Goal: Task Accomplishment & Management: Use online tool/utility

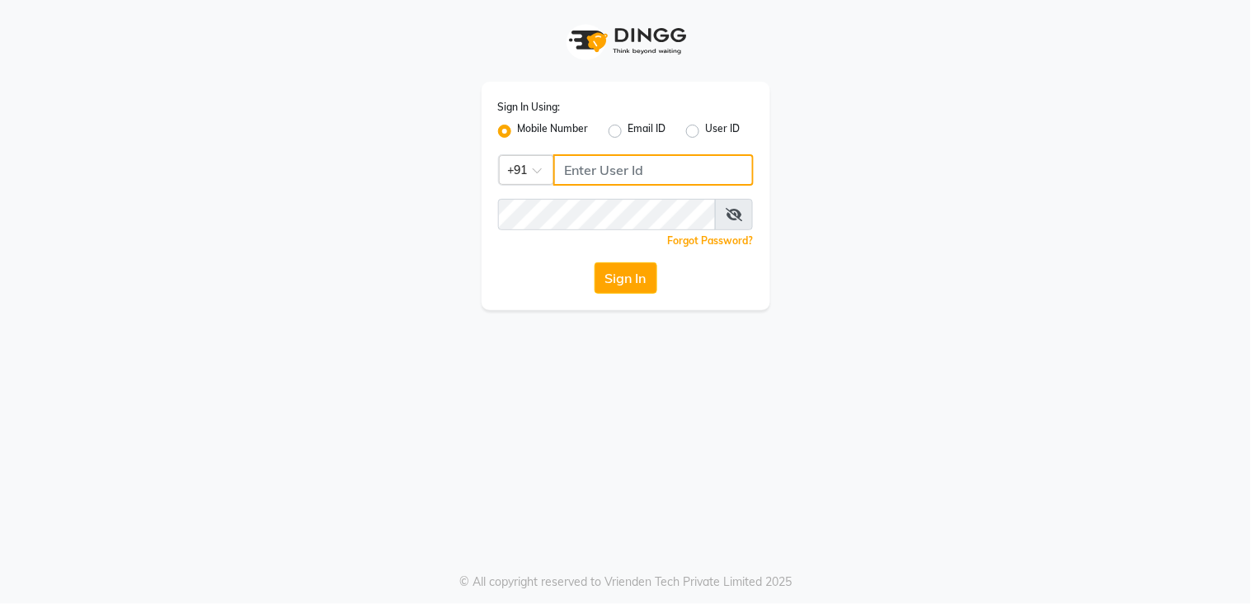
drag, startPoint x: 640, startPoint y: 159, endPoint x: 632, endPoint y: 182, distance: 24.3
click at [640, 159] on input "Username" at bounding box center [653, 169] width 200 height 31
type input "9136266936"
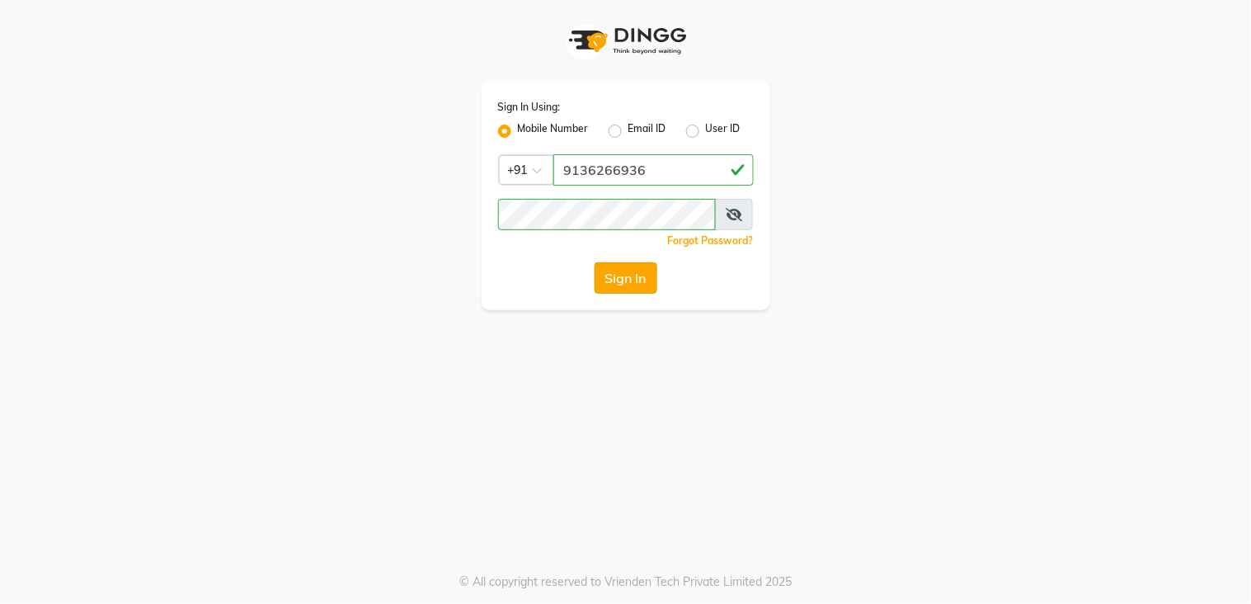
click at [642, 284] on button "Sign In" at bounding box center [626, 277] width 63 height 31
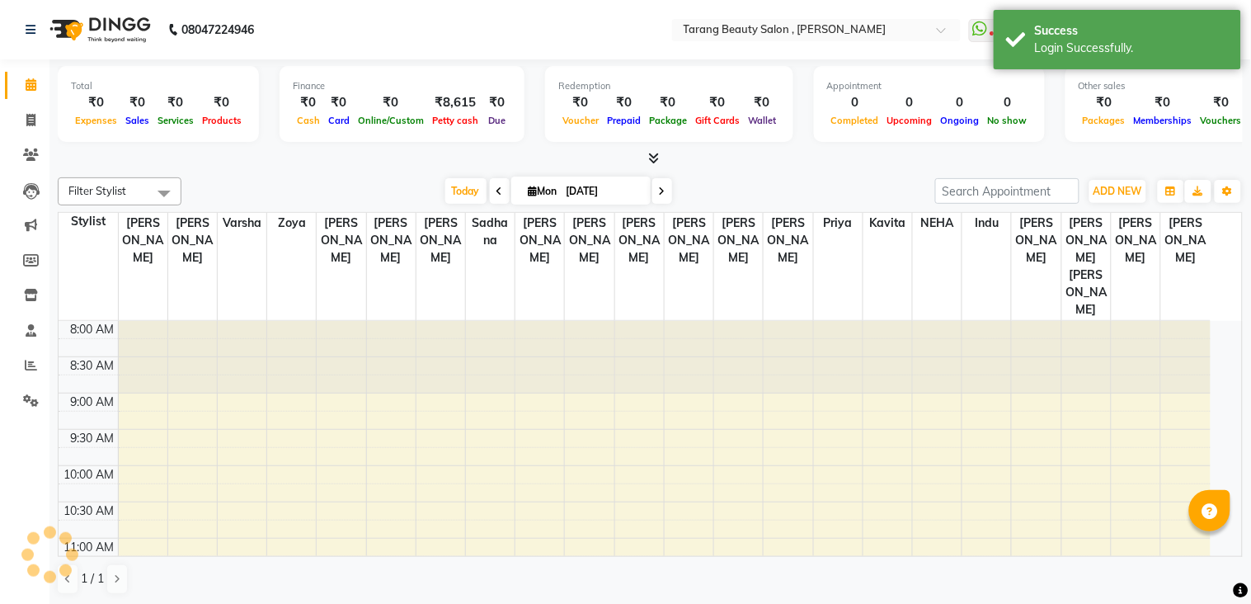
select select "en"
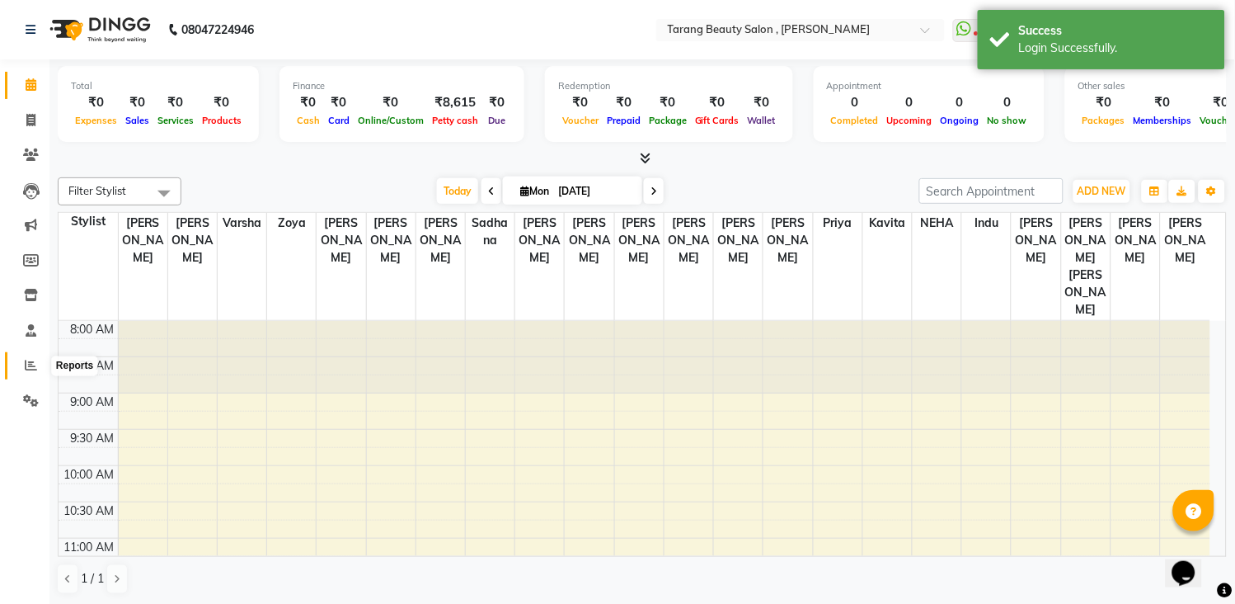
click at [25, 365] on icon at bounding box center [31, 365] width 12 height 12
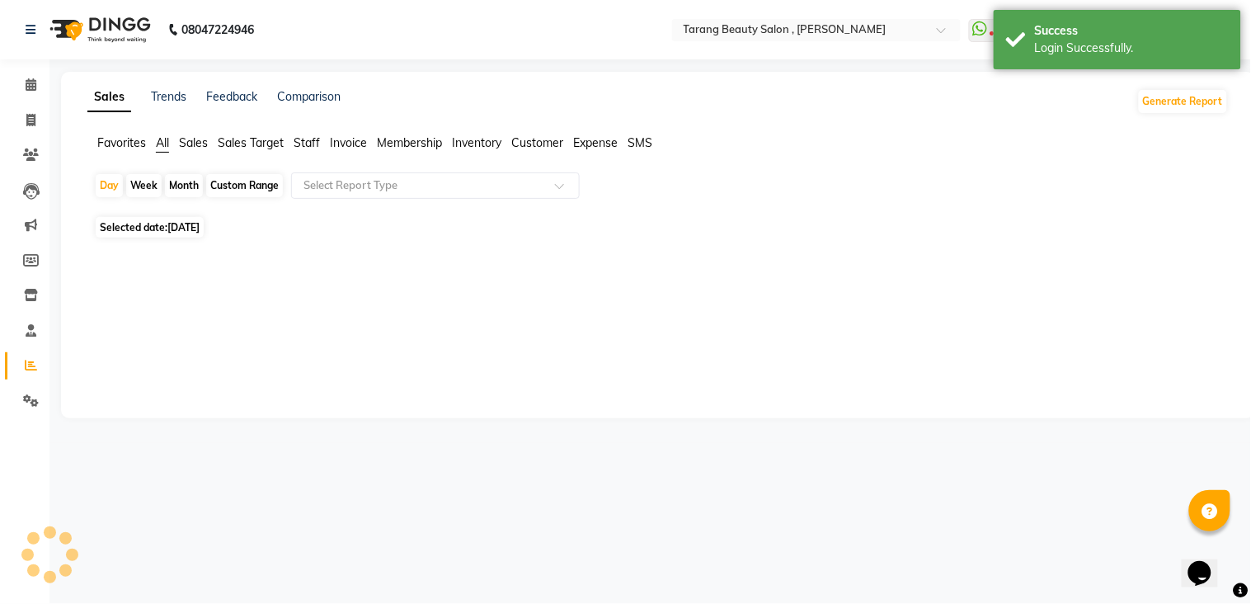
click at [315, 147] on span "Staff" at bounding box center [307, 142] width 26 height 15
click at [192, 186] on div "Month" at bounding box center [184, 185] width 38 height 23
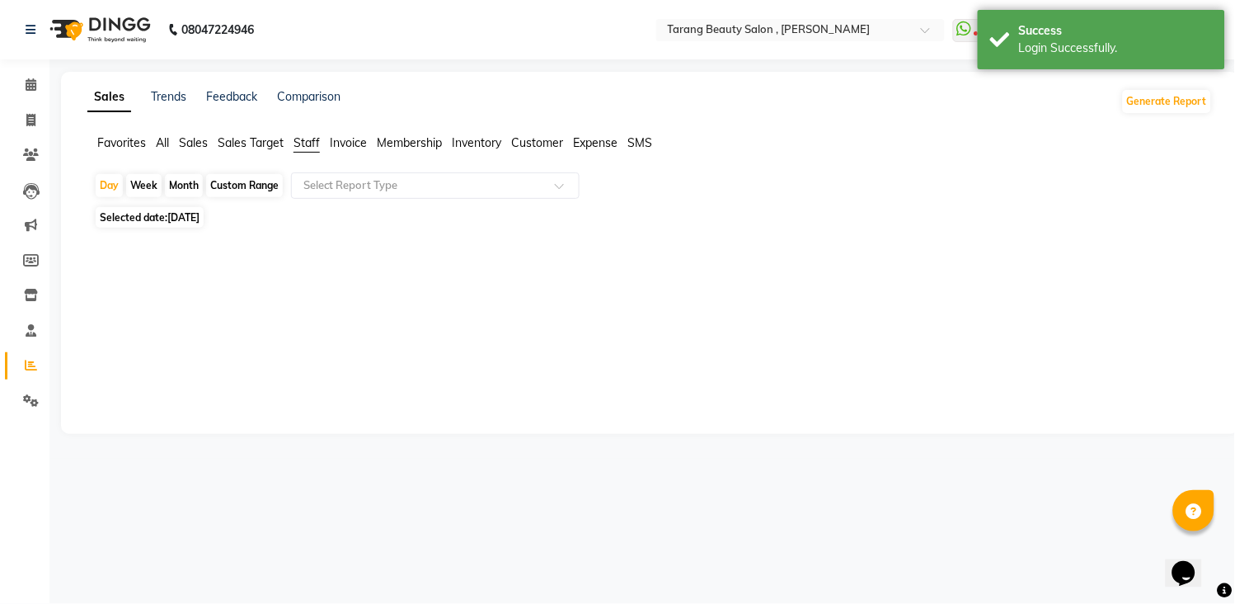
select select "9"
select select "2025"
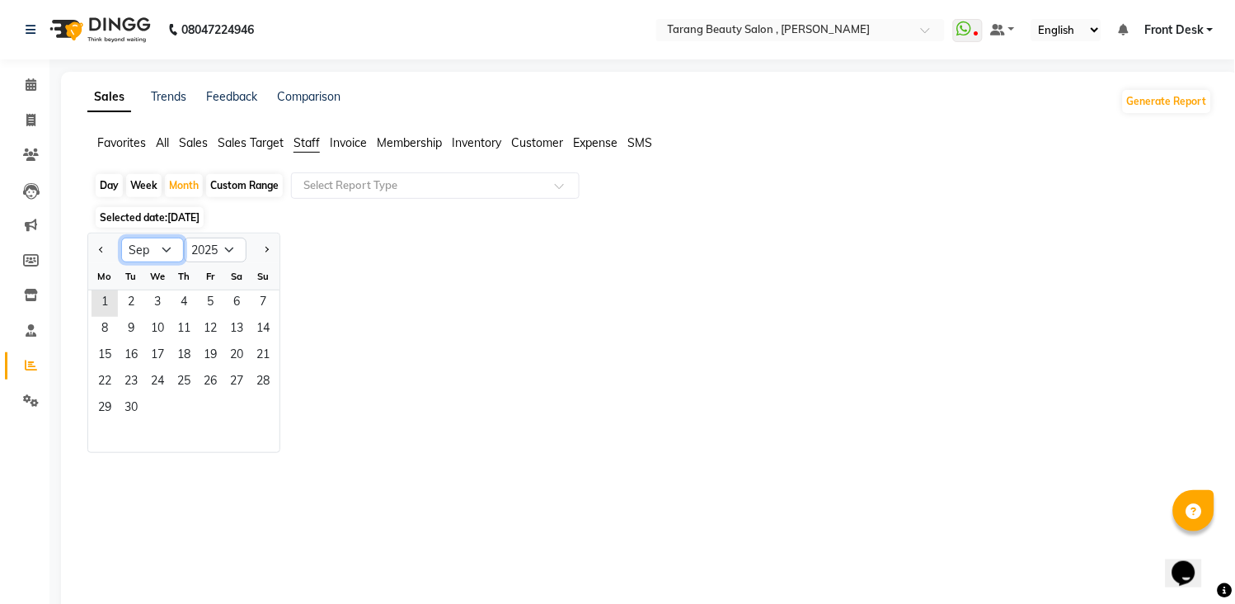
click at [169, 248] on select "Jan Feb Mar Apr May Jun [DATE] Aug Sep Oct Nov Dec" at bounding box center [152, 249] width 63 height 25
select select "8"
click at [121, 237] on select "Jan Feb Mar Apr May Jun [DATE] Aug Sep Oct Nov Dec" at bounding box center [152, 249] width 63 height 25
click at [184, 339] on span "7" at bounding box center [184, 330] width 26 height 26
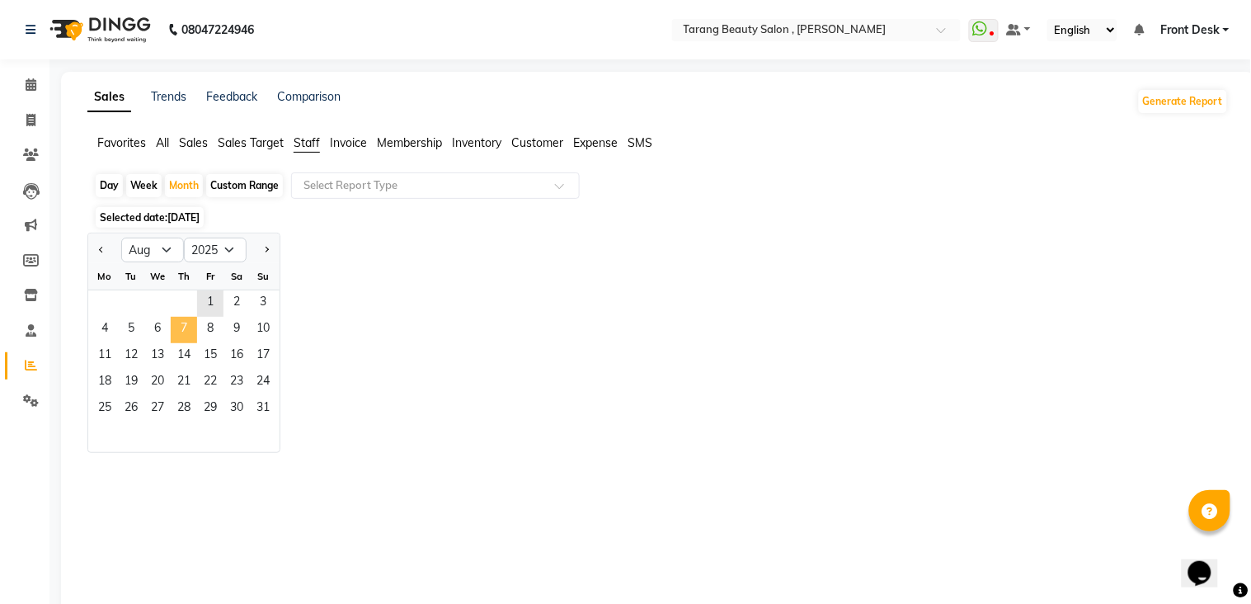
click at [184, 339] on span "7" at bounding box center [184, 330] width 26 height 26
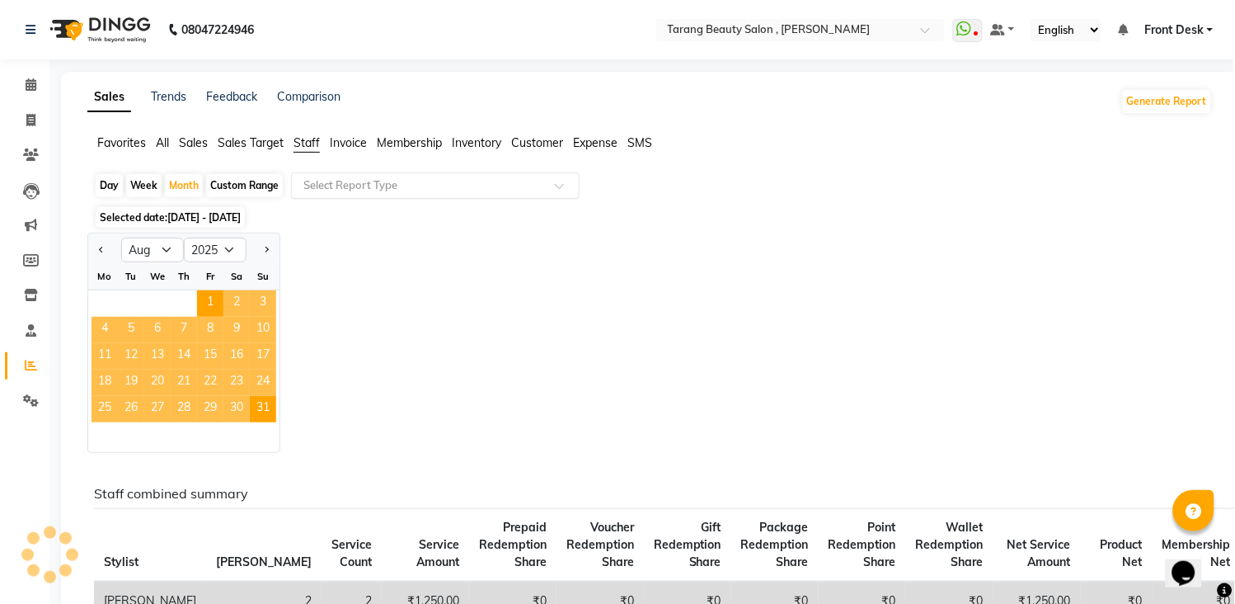
click at [336, 195] on div "Select Report Type" at bounding box center [435, 185] width 289 height 26
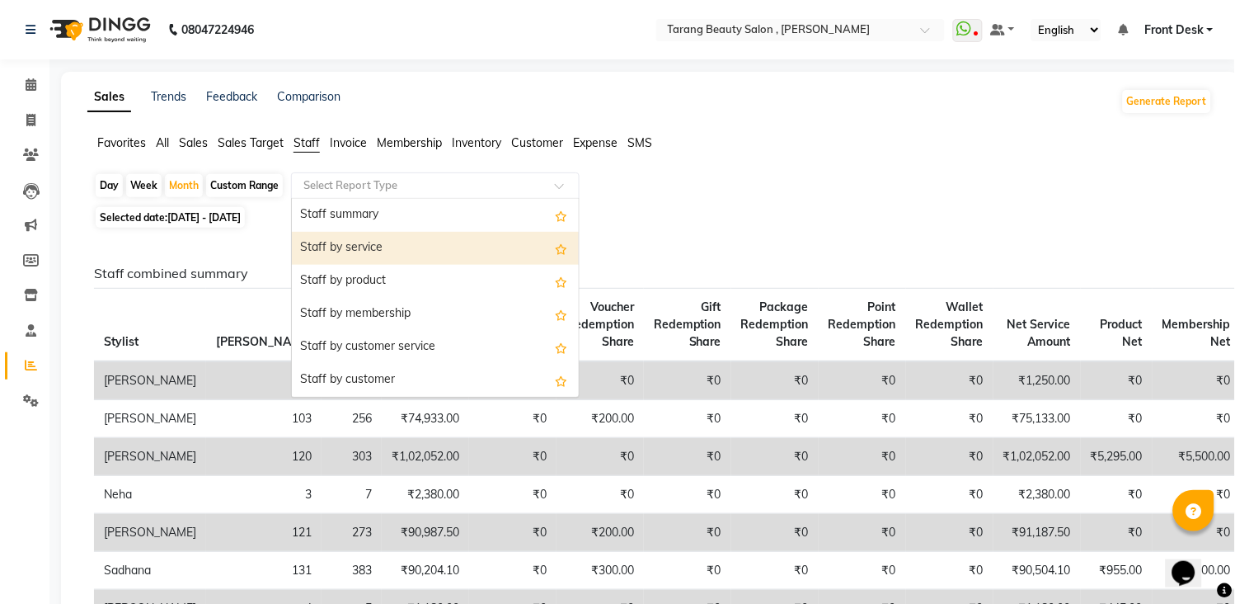
click at [450, 241] on div "Staff by service" at bounding box center [435, 248] width 287 height 33
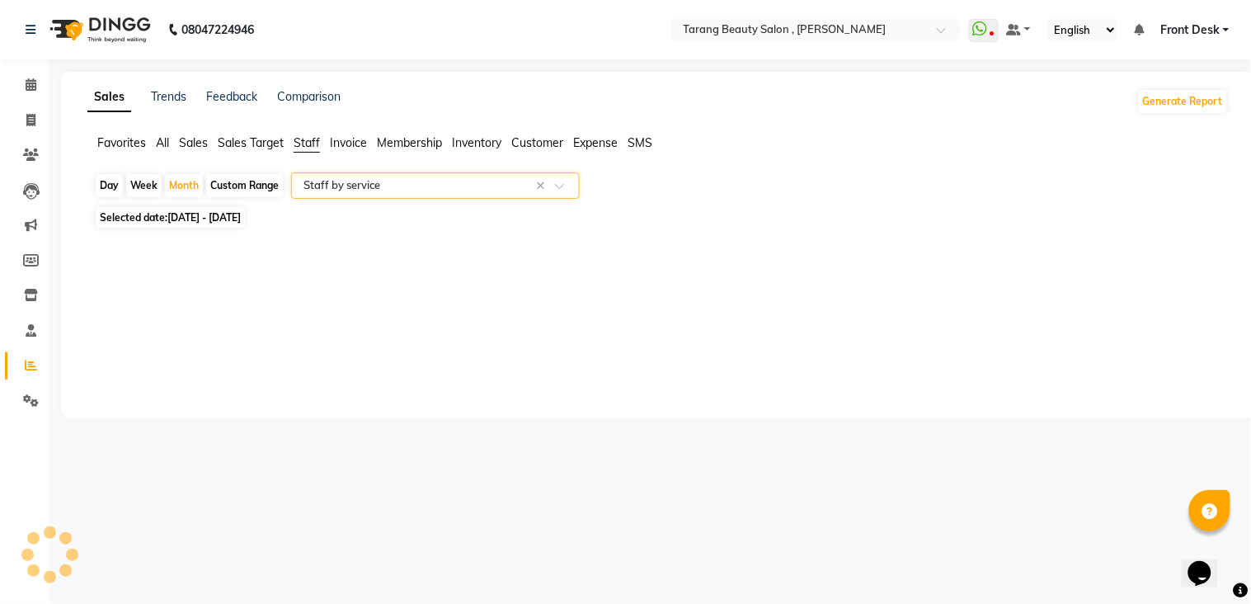
select select "pdf"
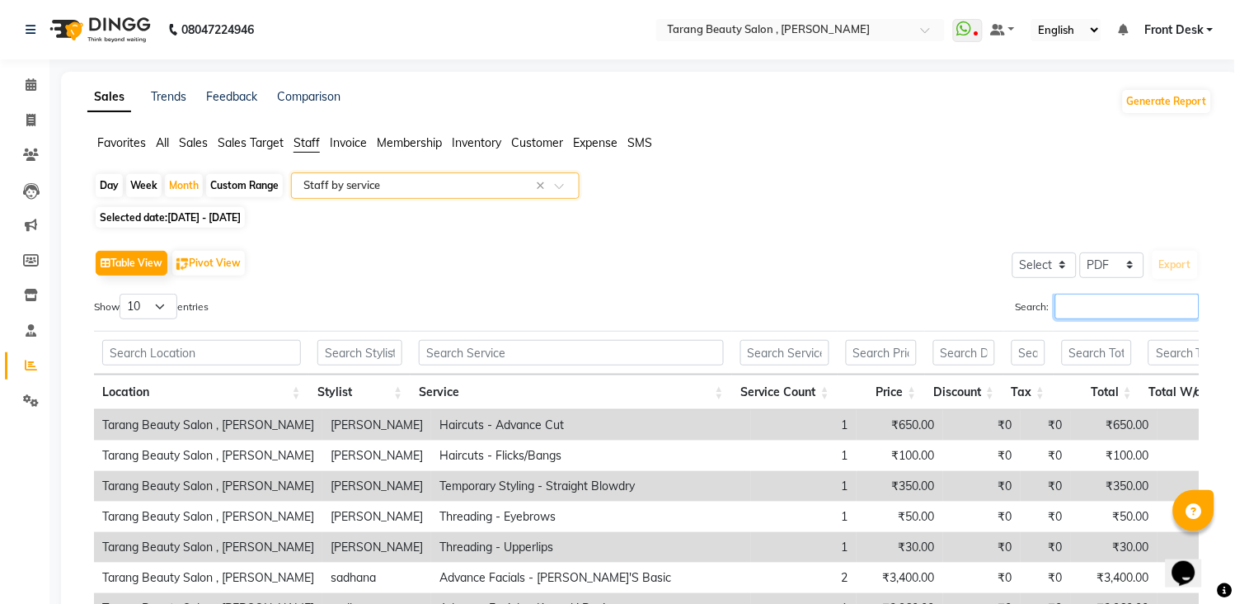
click at [1090, 306] on input "Search:" at bounding box center [1127, 307] width 144 height 26
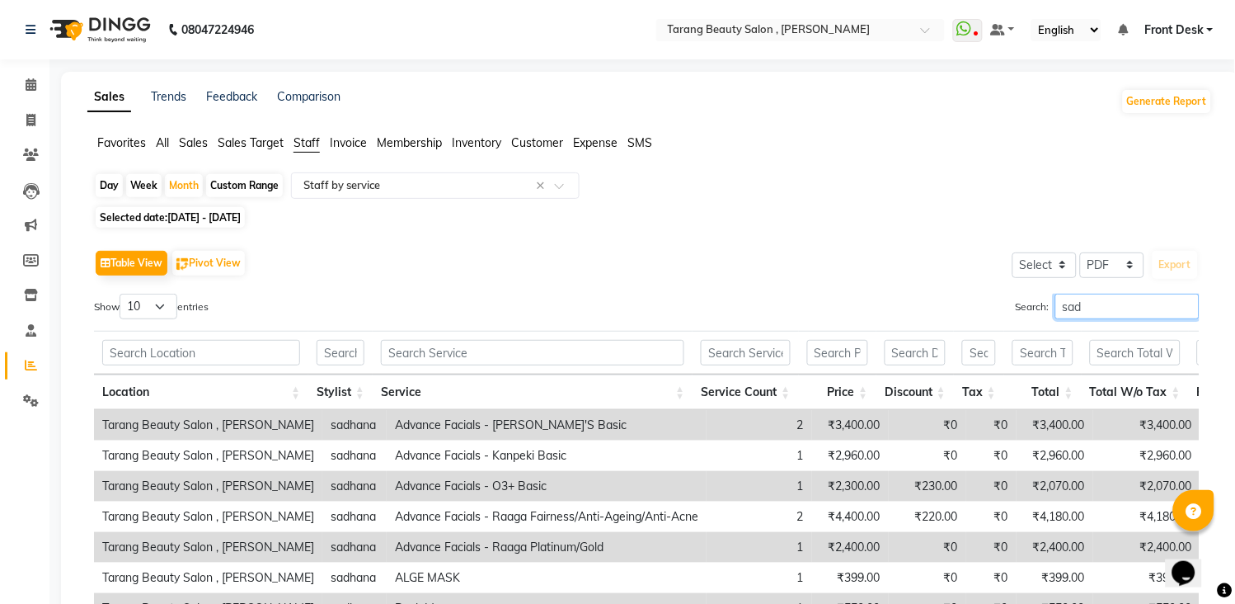
click at [1116, 312] on input "sad" at bounding box center [1127, 307] width 144 height 26
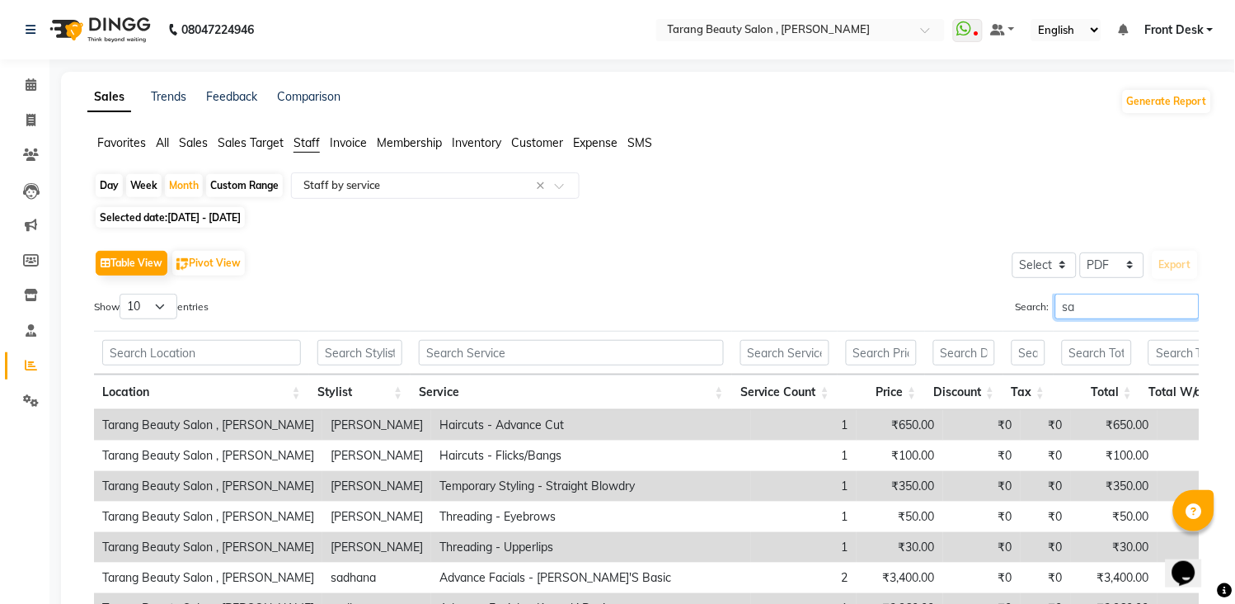
type input "s"
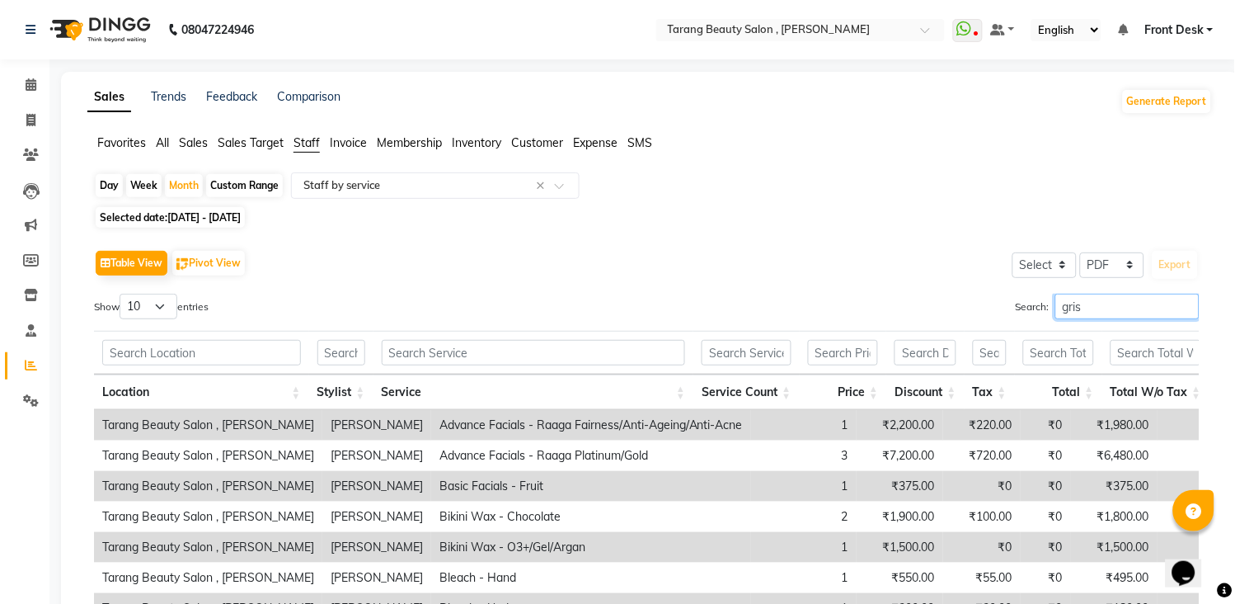
scroll to position [267, 0]
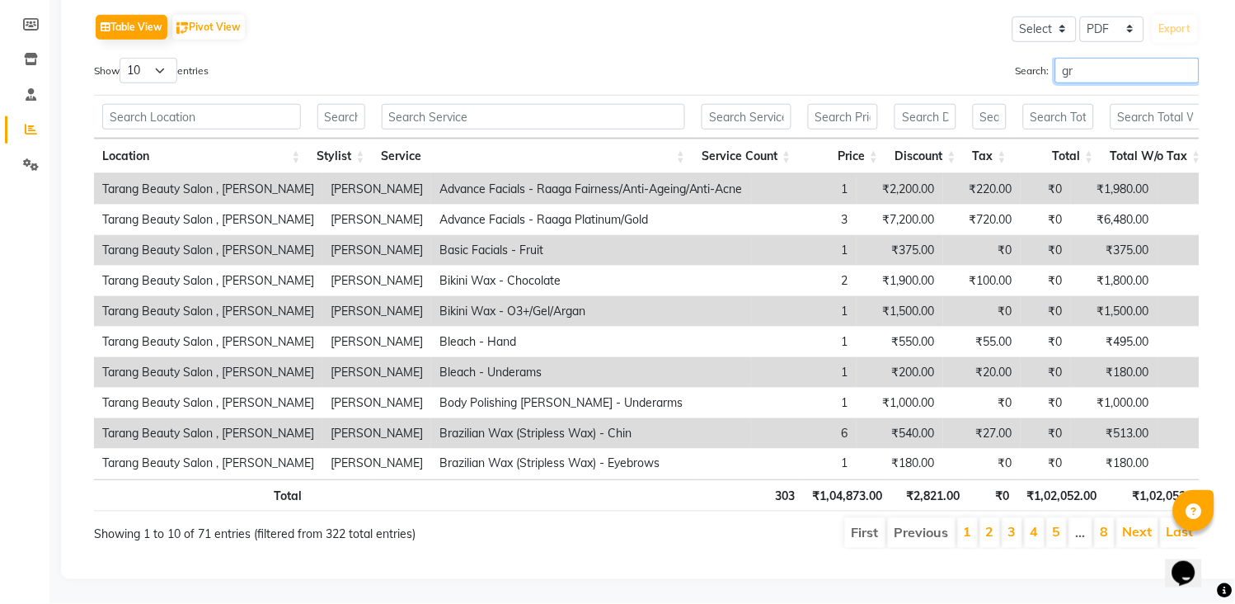
type input "g"
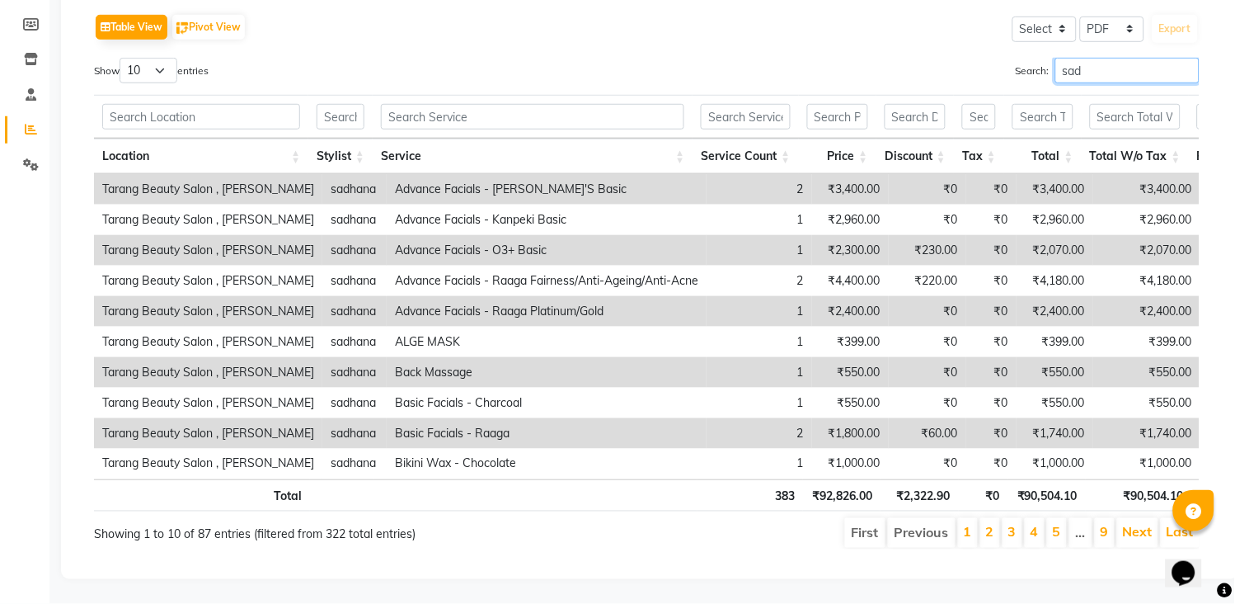
click at [1093, 58] on input "sad" at bounding box center [1127, 71] width 144 height 26
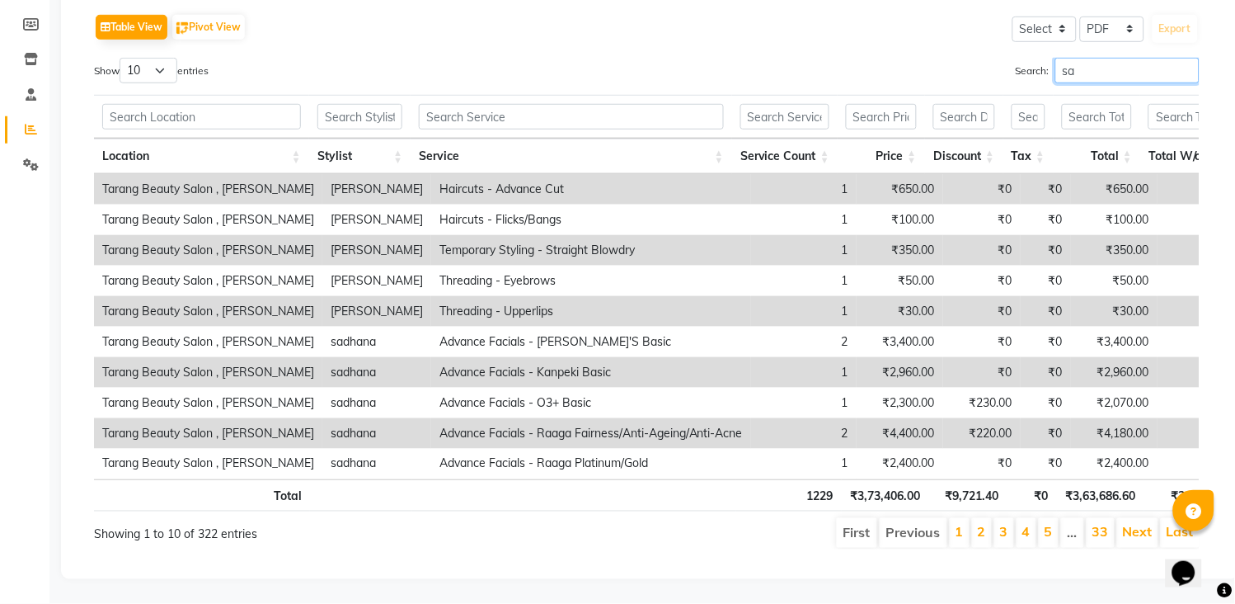
type input "s"
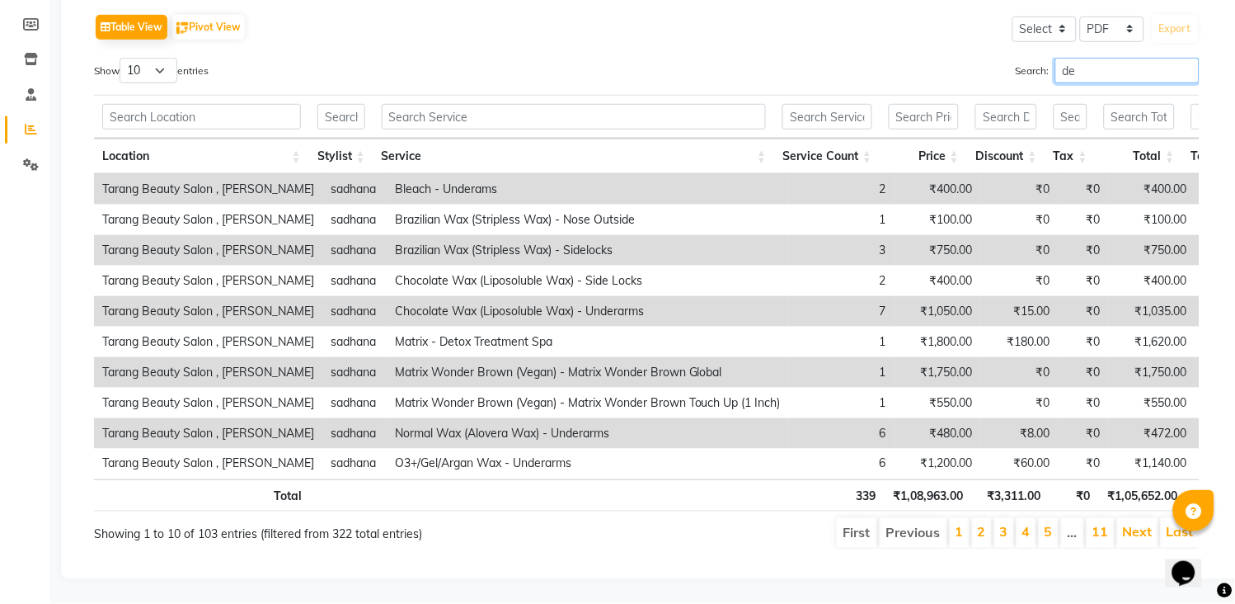
type input "d"
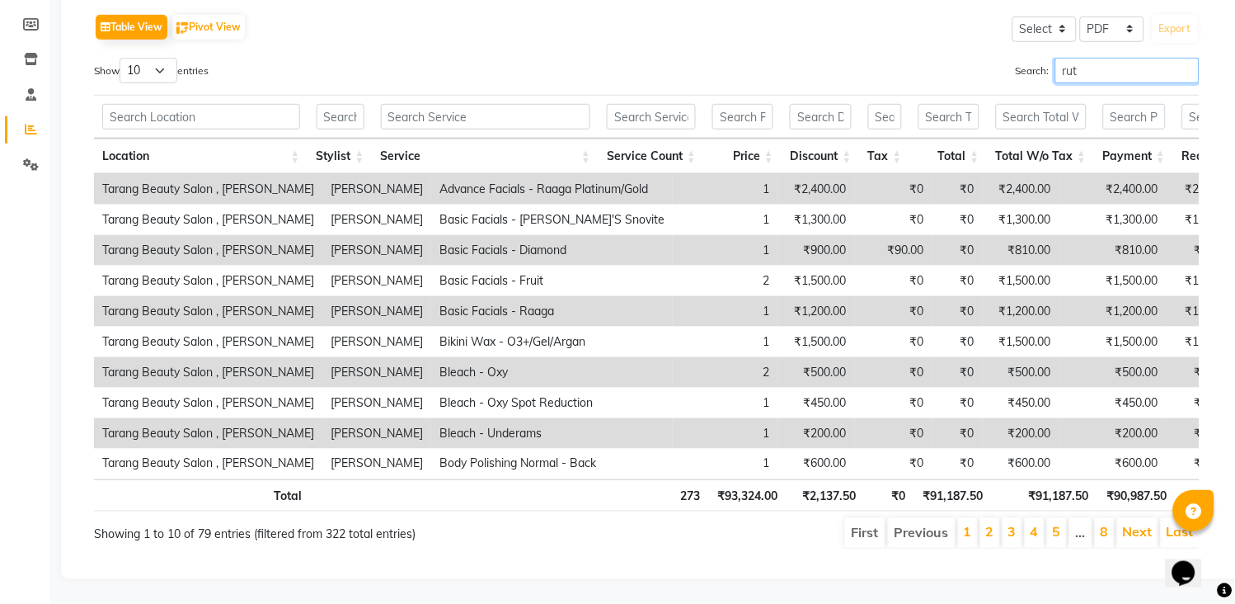
click at [1077, 58] on input "rut" at bounding box center [1127, 71] width 144 height 26
type input "r"
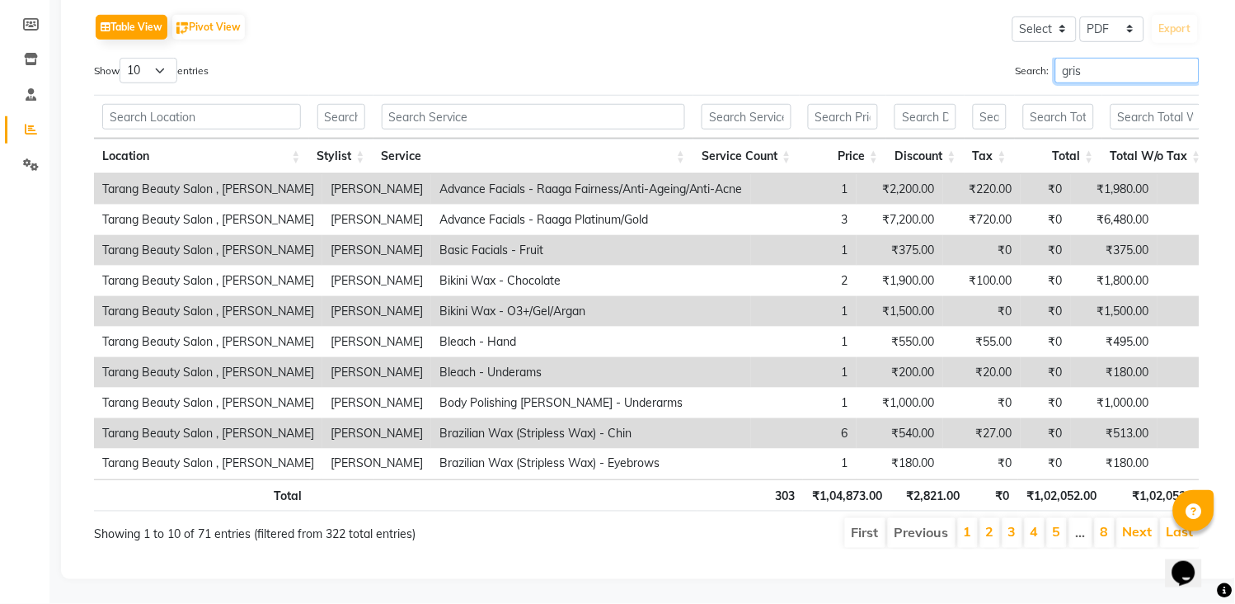
type input "gris"
click at [452, 357] on td "Bleach - Underams" at bounding box center [591, 372] width 320 height 31
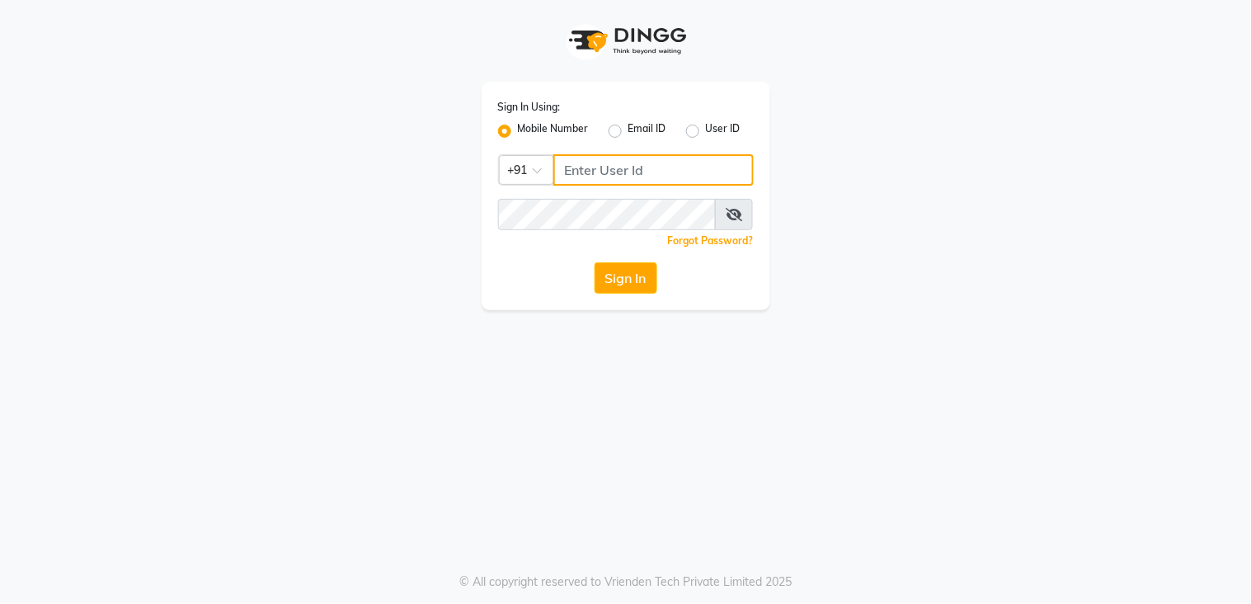
click at [670, 157] on input "Username" at bounding box center [653, 169] width 200 height 31
type input "9136266936"
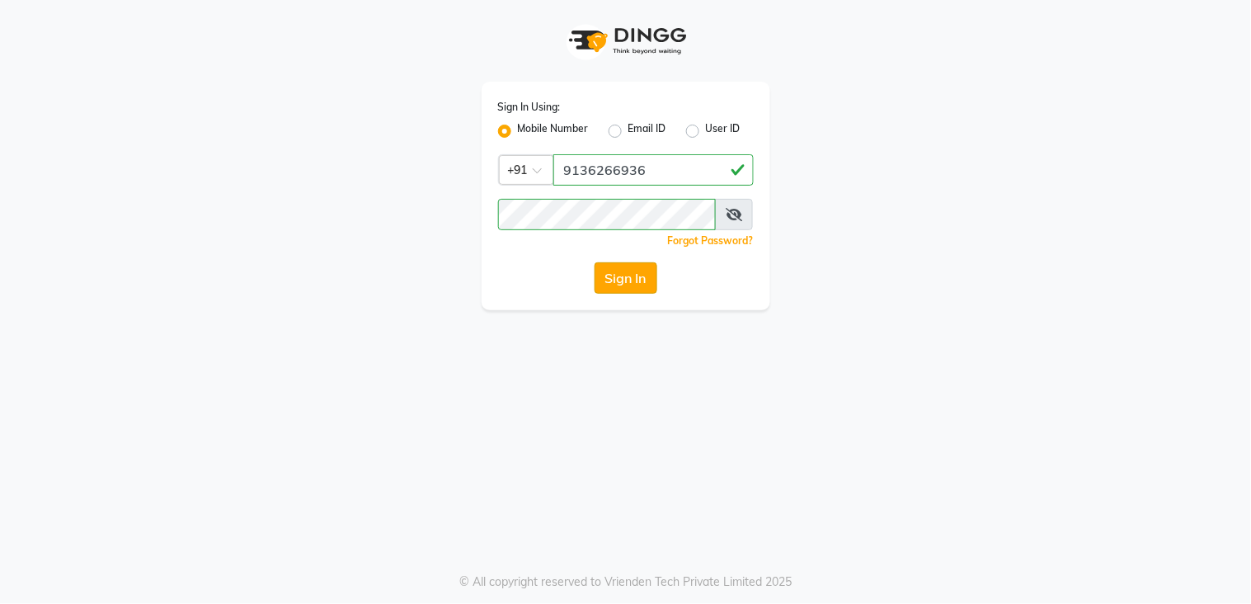
click at [639, 275] on button "Sign In" at bounding box center [626, 277] width 63 height 31
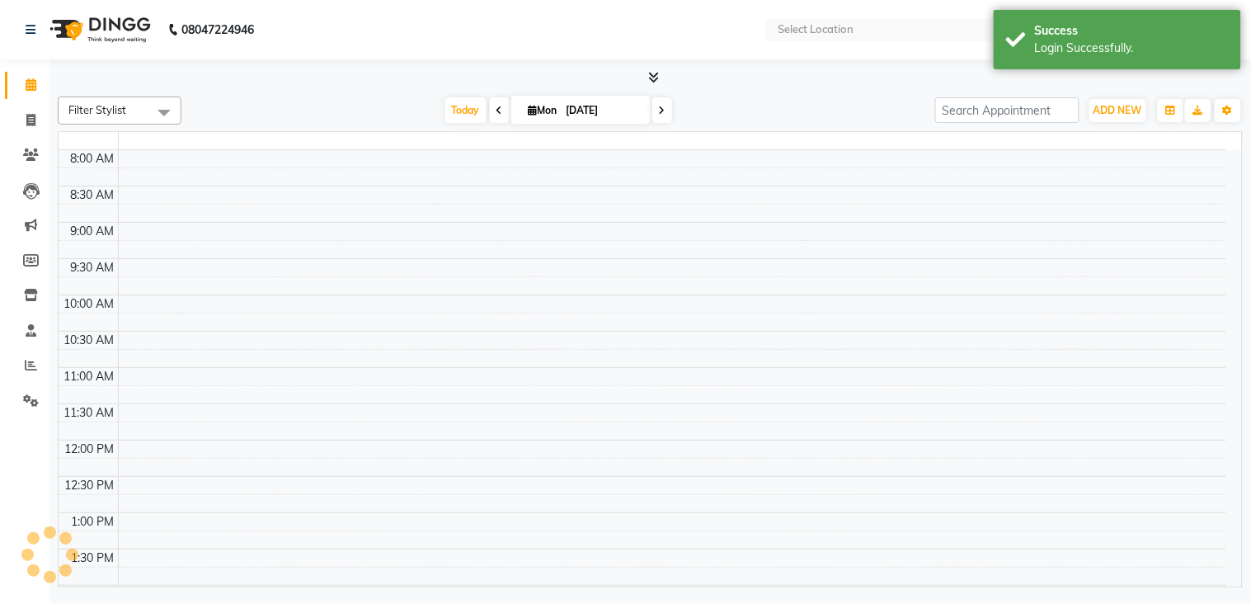
select select "en"
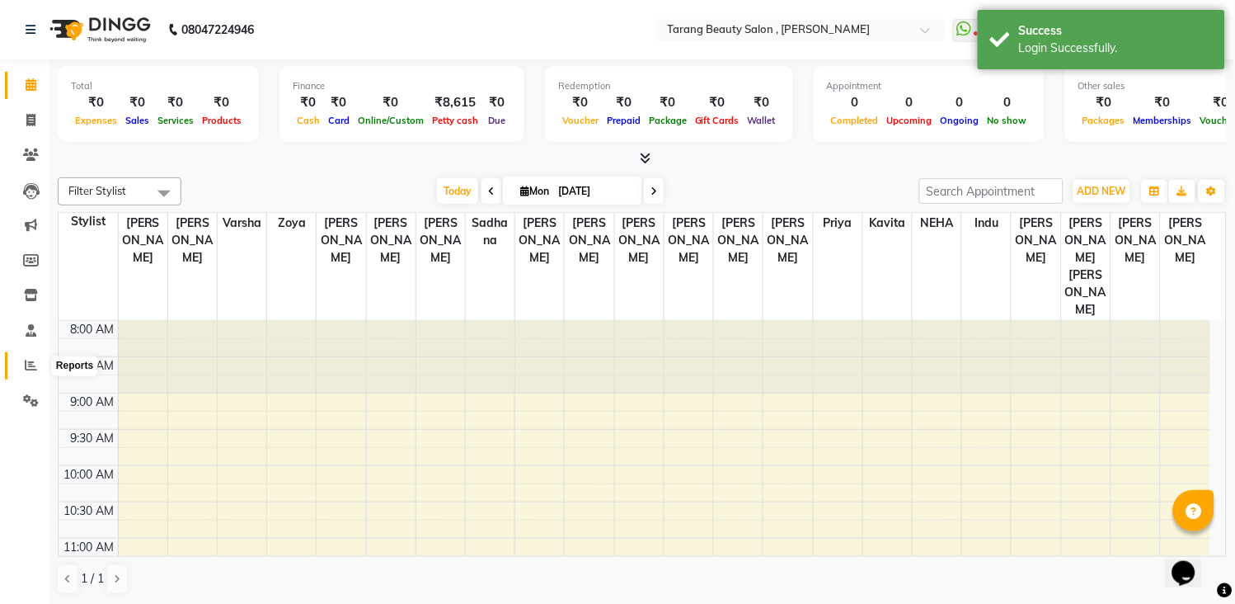
click at [18, 366] on span at bounding box center [30, 365] width 29 height 19
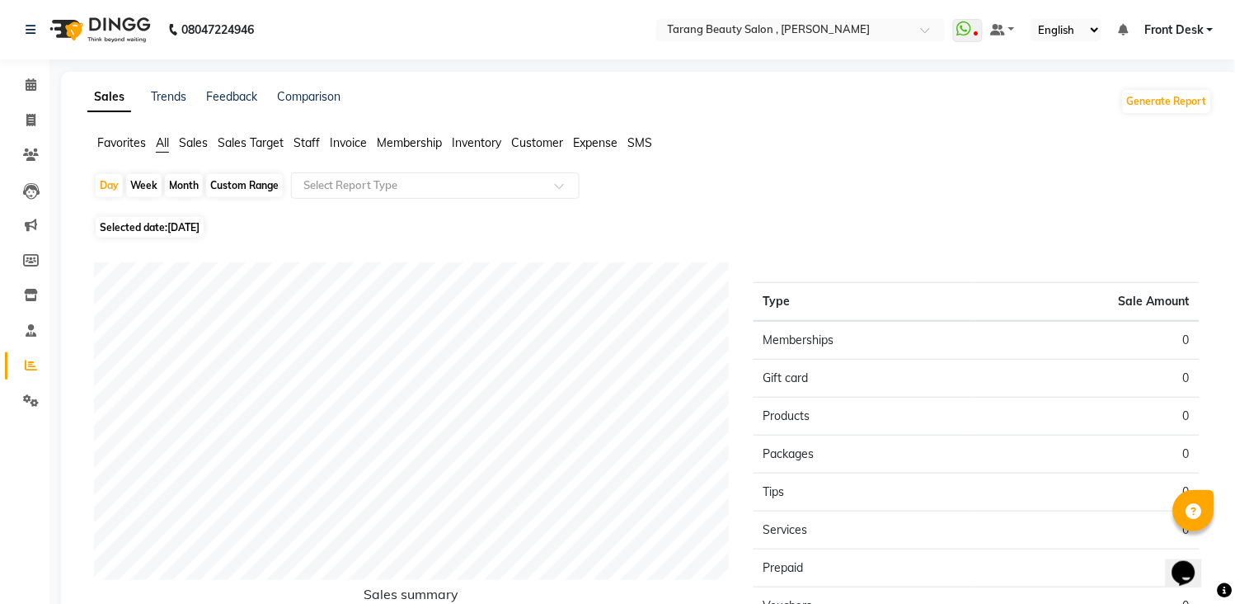
click at [303, 138] on span "Staff" at bounding box center [307, 142] width 26 height 15
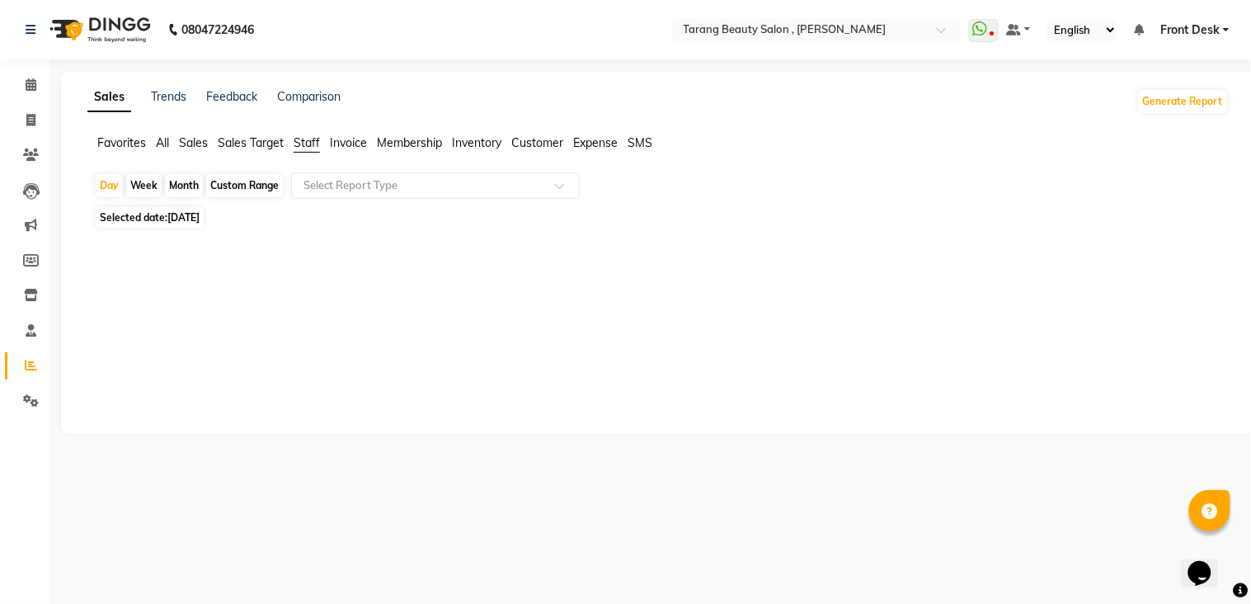
click at [190, 196] on div "Month" at bounding box center [184, 185] width 38 height 23
select select "9"
select select "2025"
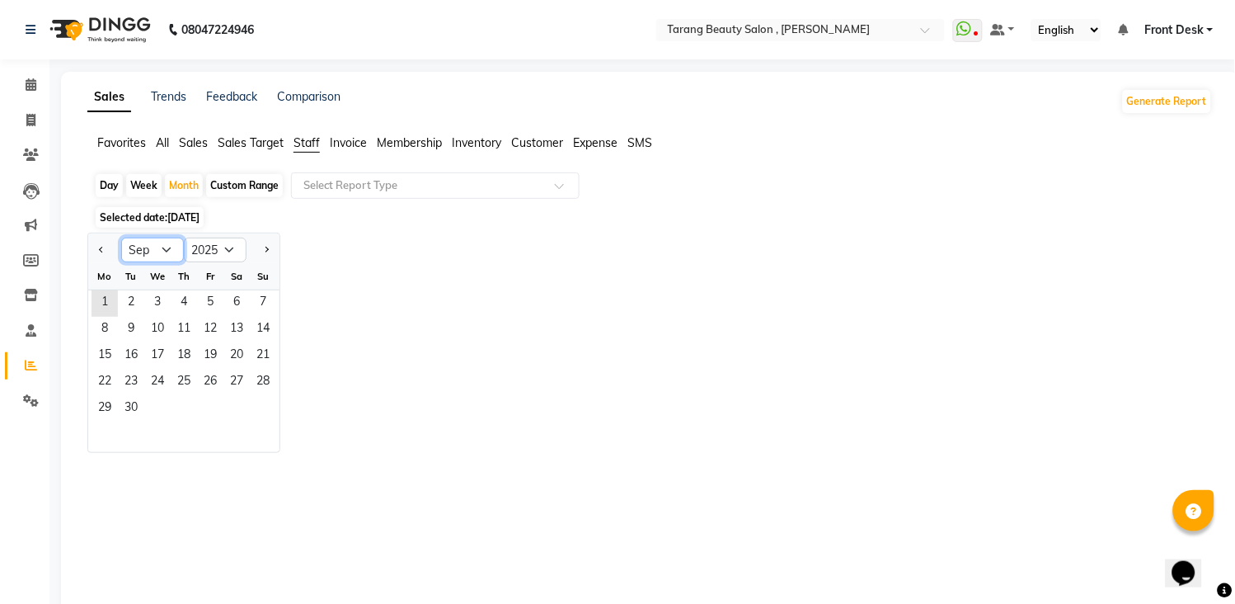
click at [179, 242] on select "Jan Feb Mar Apr May Jun [DATE] Aug Sep Oct Nov Dec" at bounding box center [152, 249] width 63 height 25
select select "8"
click at [121, 237] on select "Jan Feb Mar Apr May Jun [DATE] Aug Sep Oct Nov Dec" at bounding box center [152, 249] width 63 height 25
click at [192, 334] on span "7" at bounding box center [184, 330] width 26 height 26
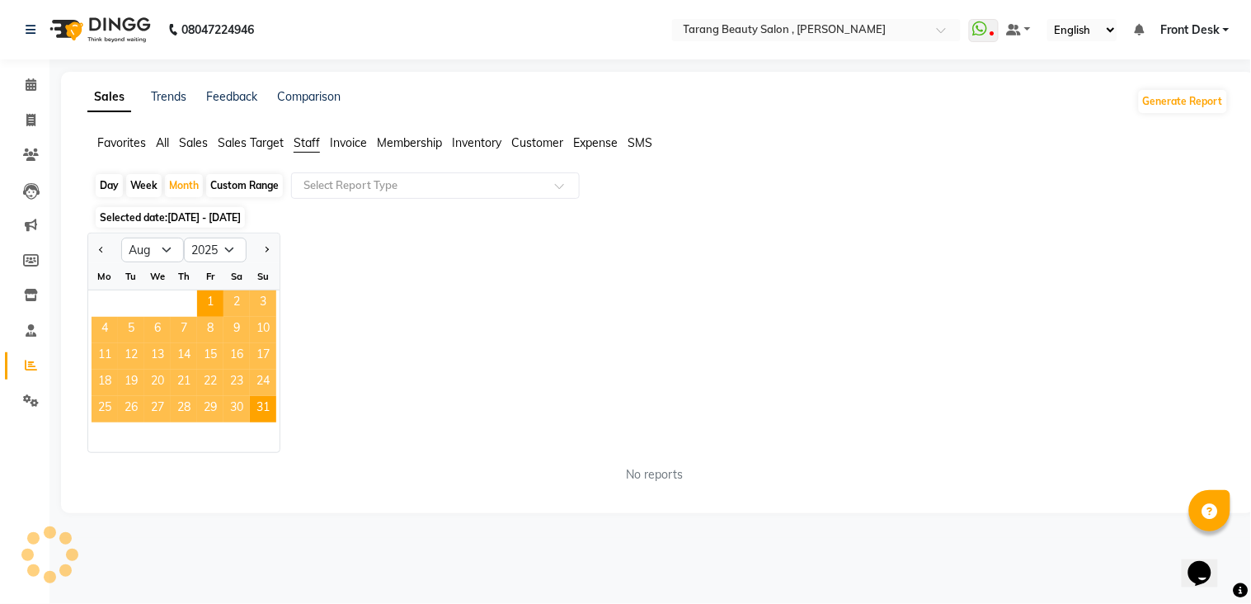
click at [193, 333] on span "7" at bounding box center [184, 330] width 26 height 26
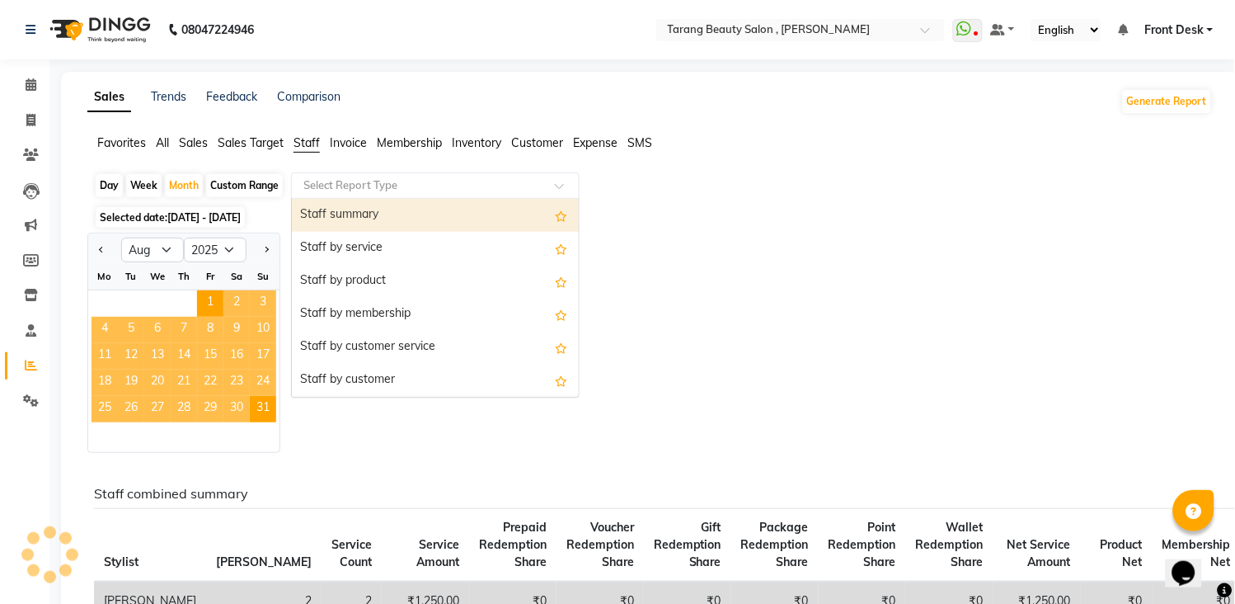
click at [311, 182] on input "text" at bounding box center [418, 185] width 237 height 16
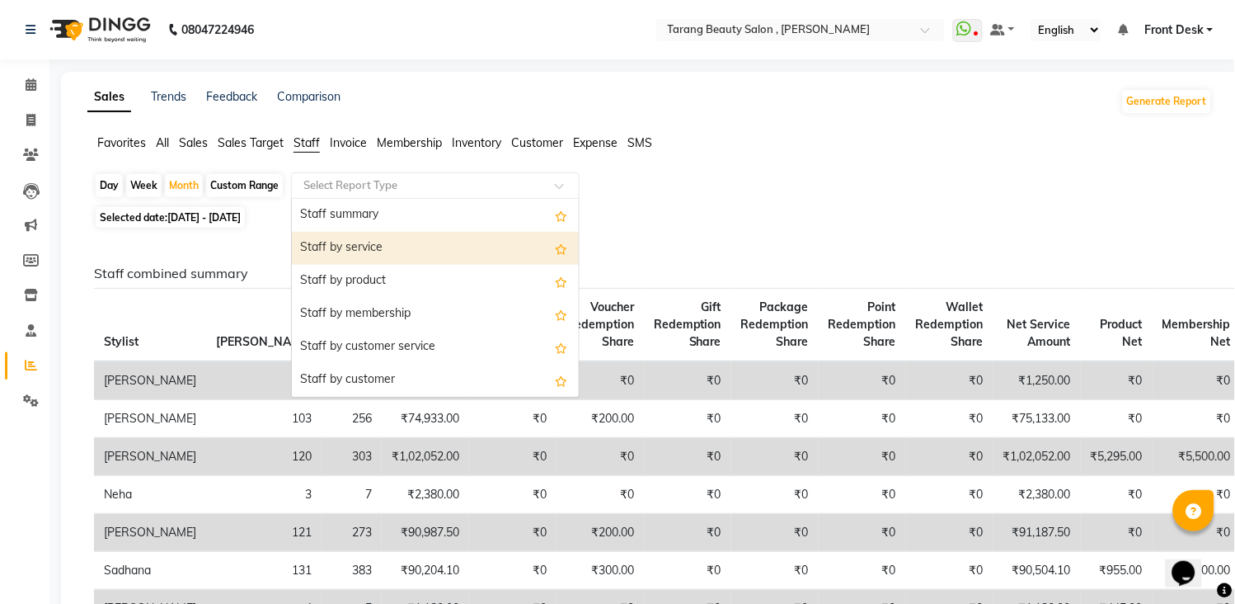
click at [379, 251] on div "Staff by service" at bounding box center [435, 248] width 287 height 33
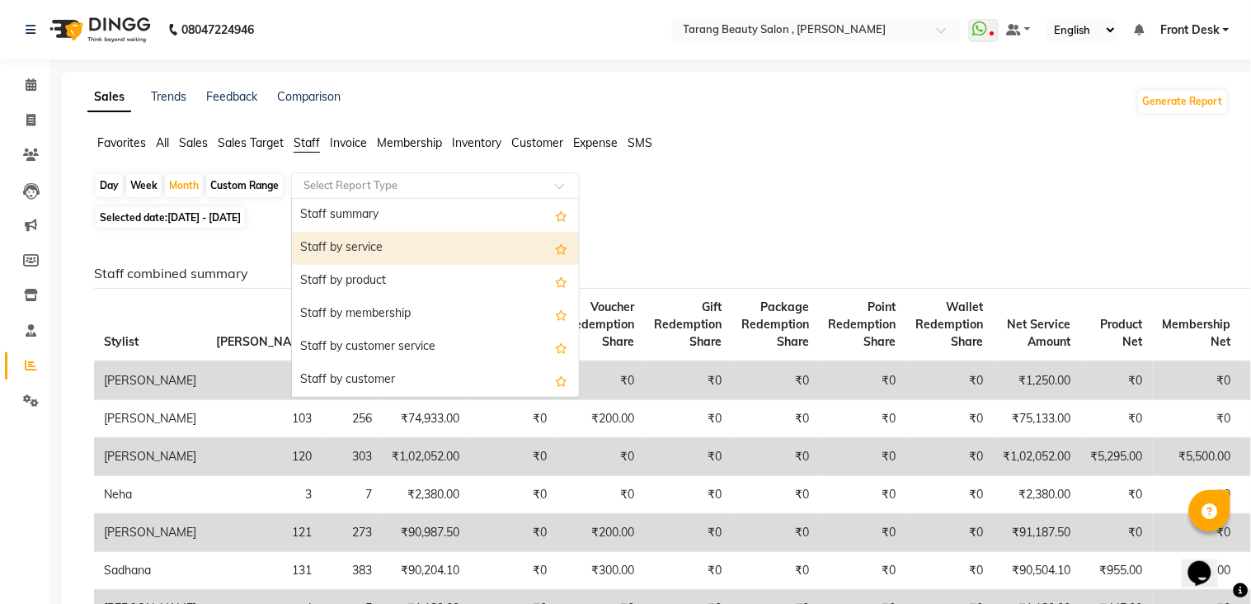
select select "pdf"
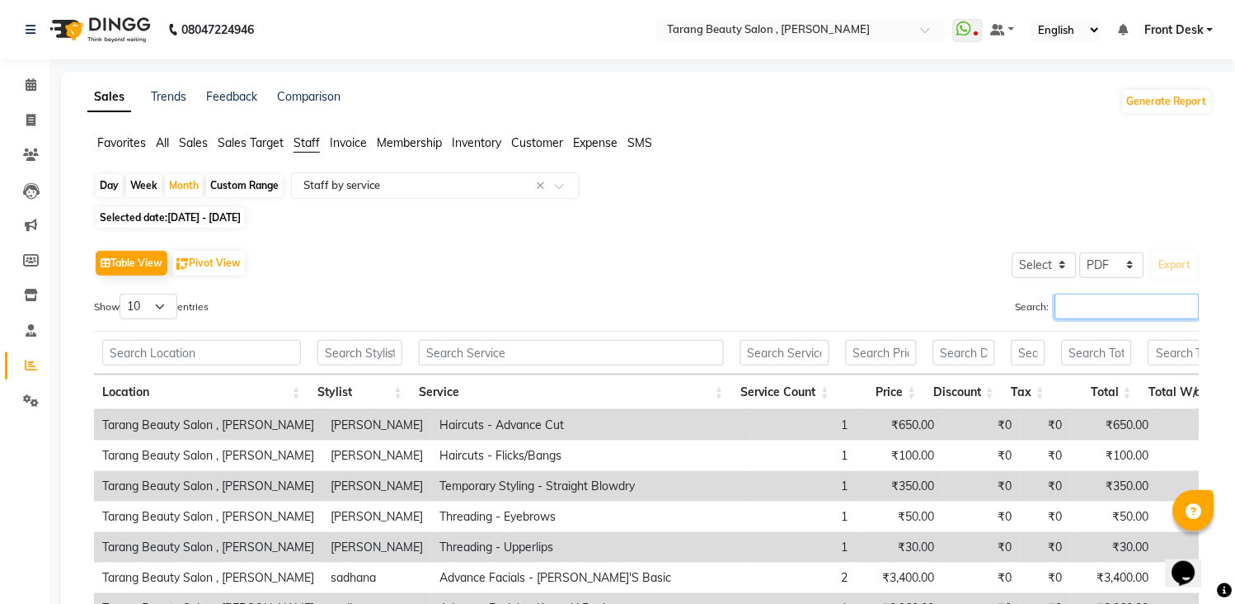
click at [1083, 294] on input "Search:" at bounding box center [1127, 307] width 144 height 26
click at [1077, 300] on input "Search:" at bounding box center [1127, 307] width 144 height 26
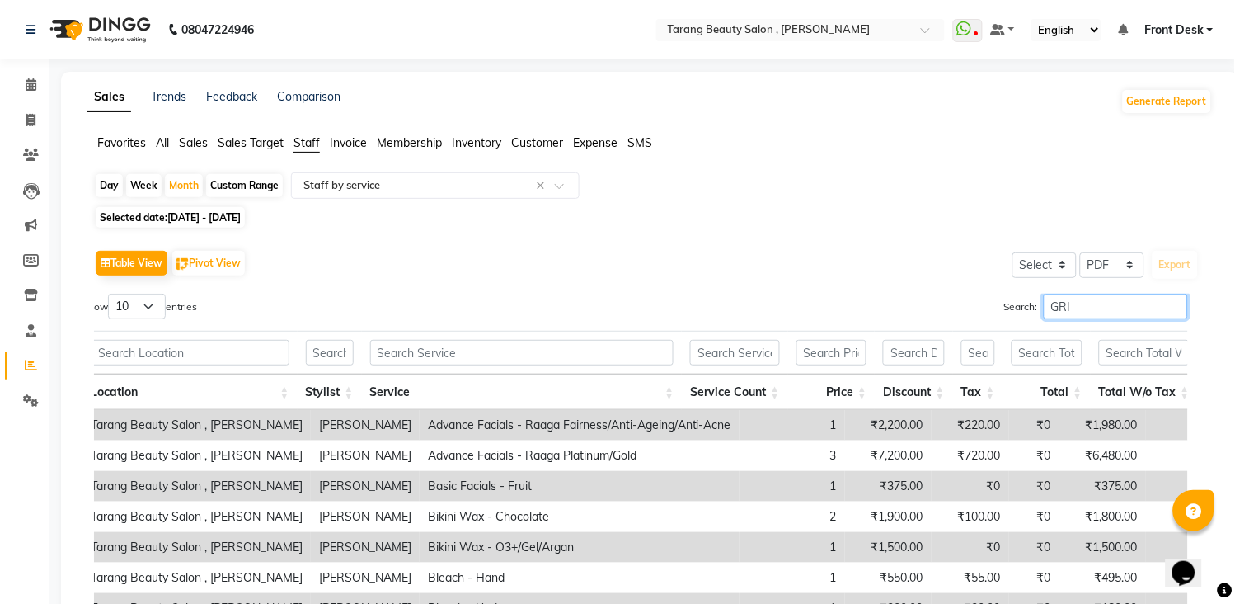
scroll to position [267, 0]
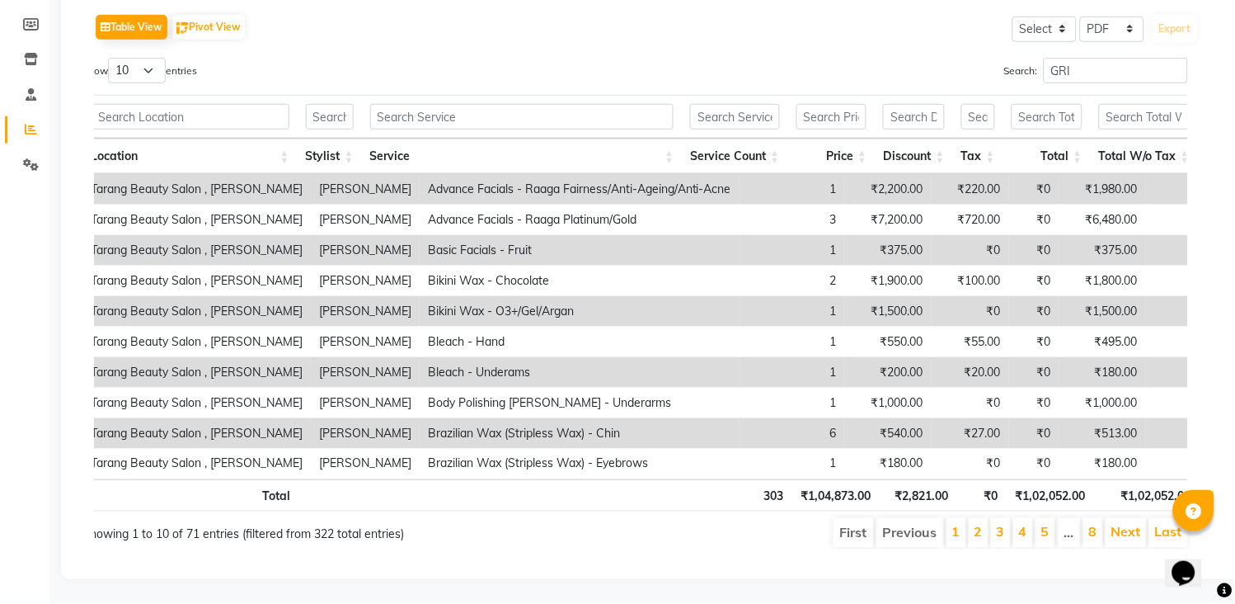
click at [1095, 58] on div "Search: GRI" at bounding box center [918, 74] width 541 height 32
click at [1090, 58] on input "GRI" at bounding box center [1116, 71] width 144 height 26
type input "G"
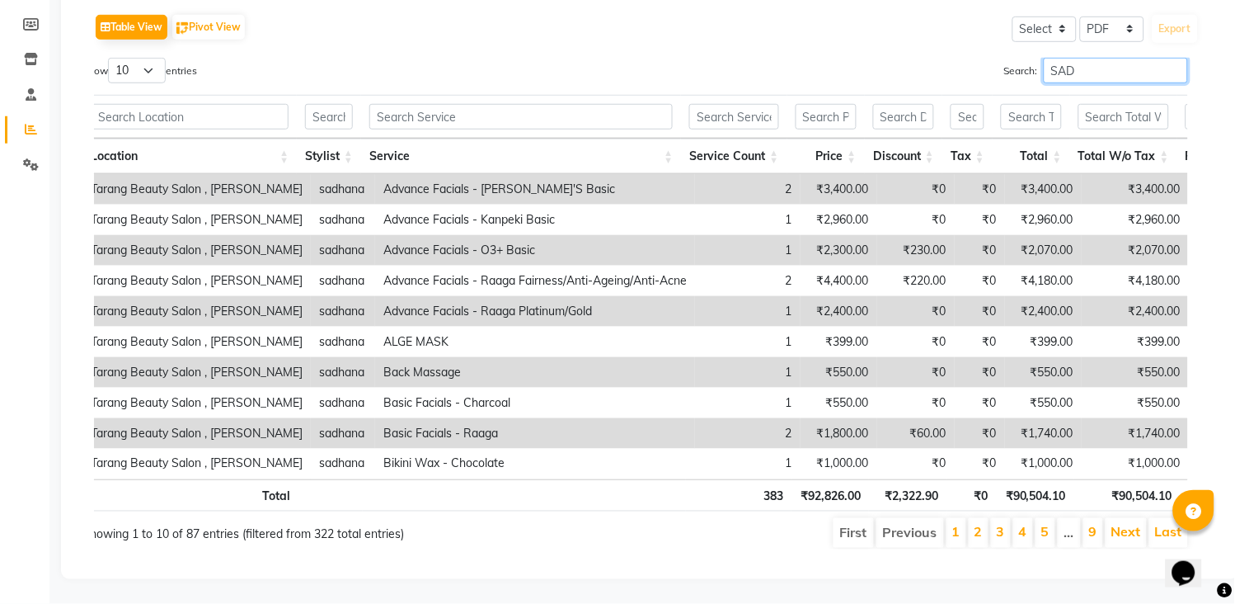
click at [1083, 58] on input "SAD" at bounding box center [1116, 71] width 144 height 26
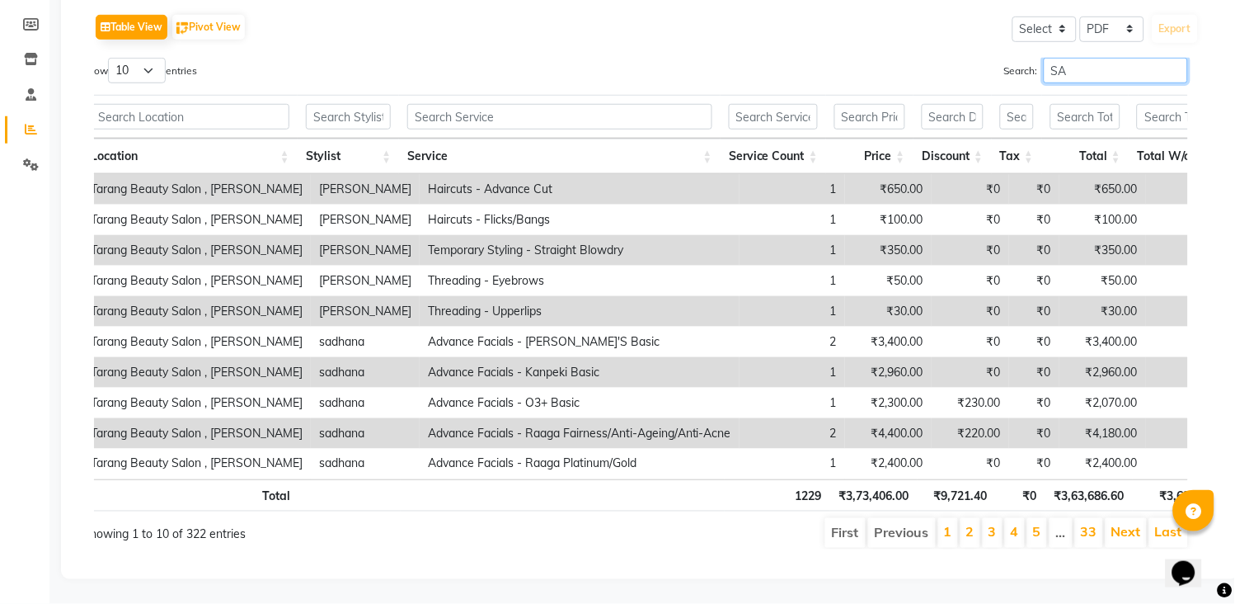
type input "S"
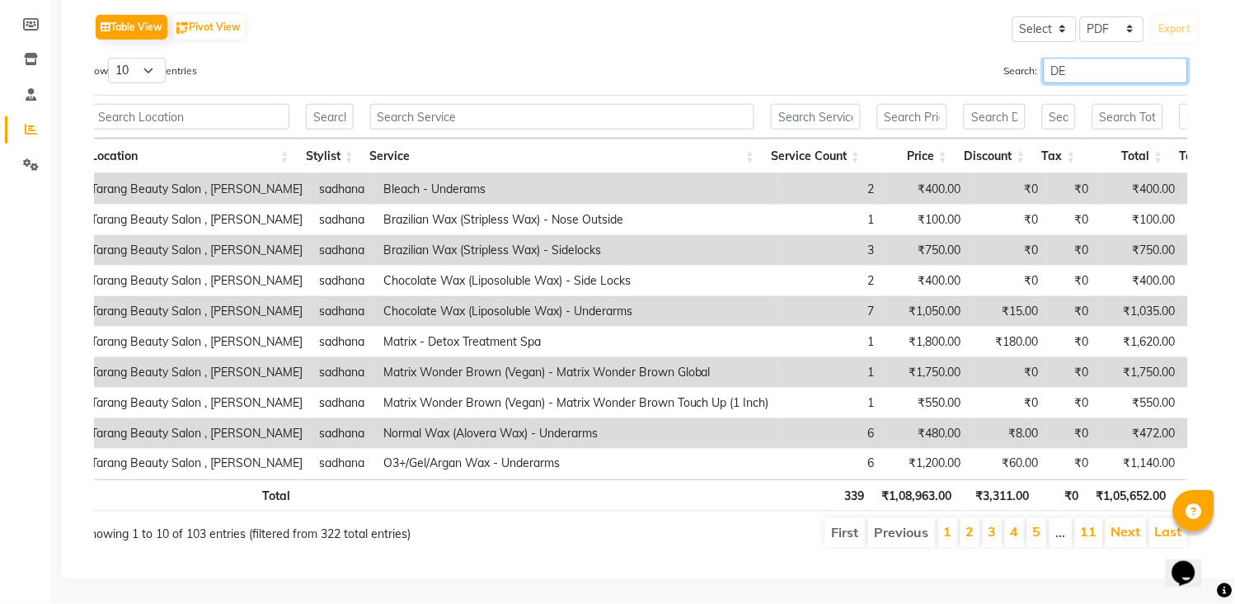
type input "D"
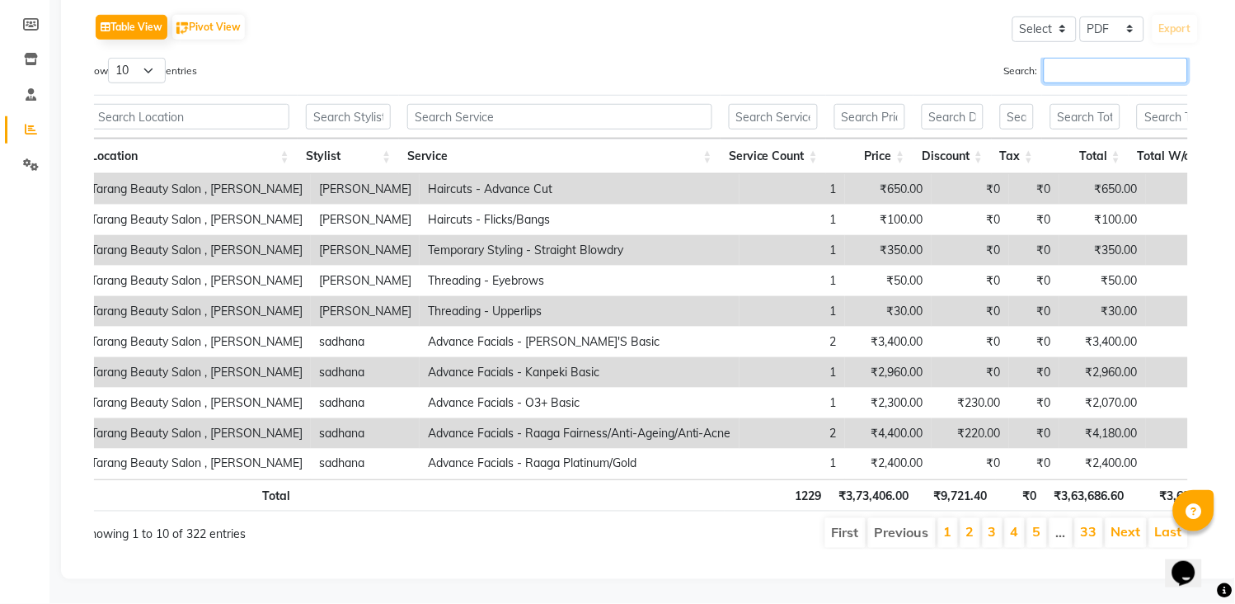
click at [1062, 58] on input "Search:" at bounding box center [1116, 71] width 144 height 26
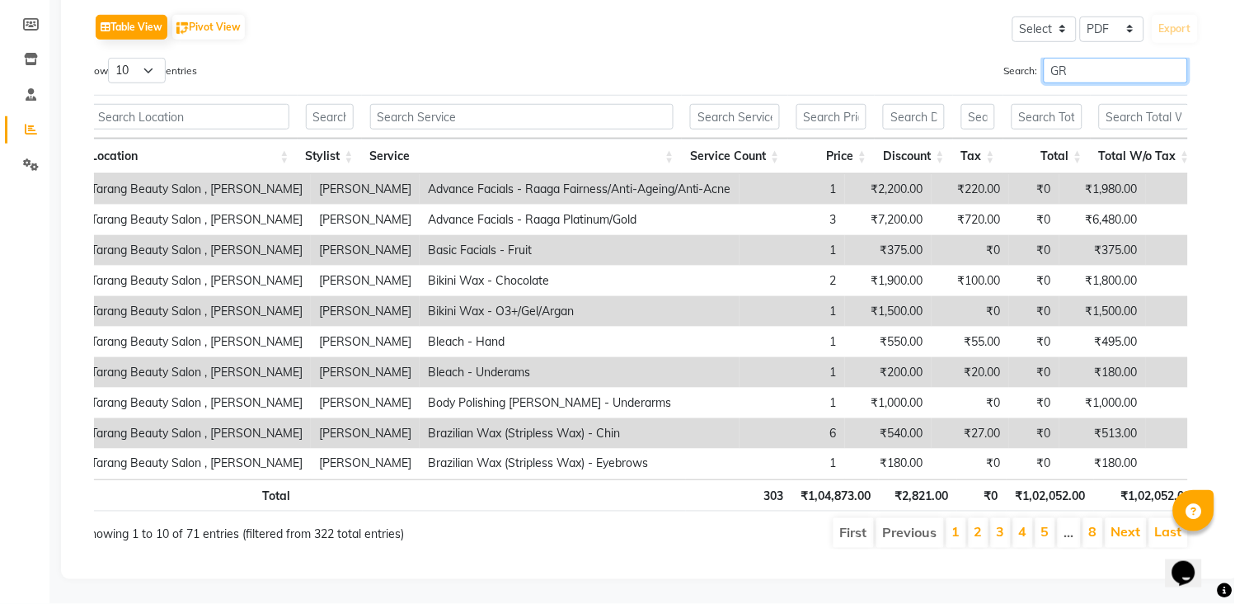
type input "G"
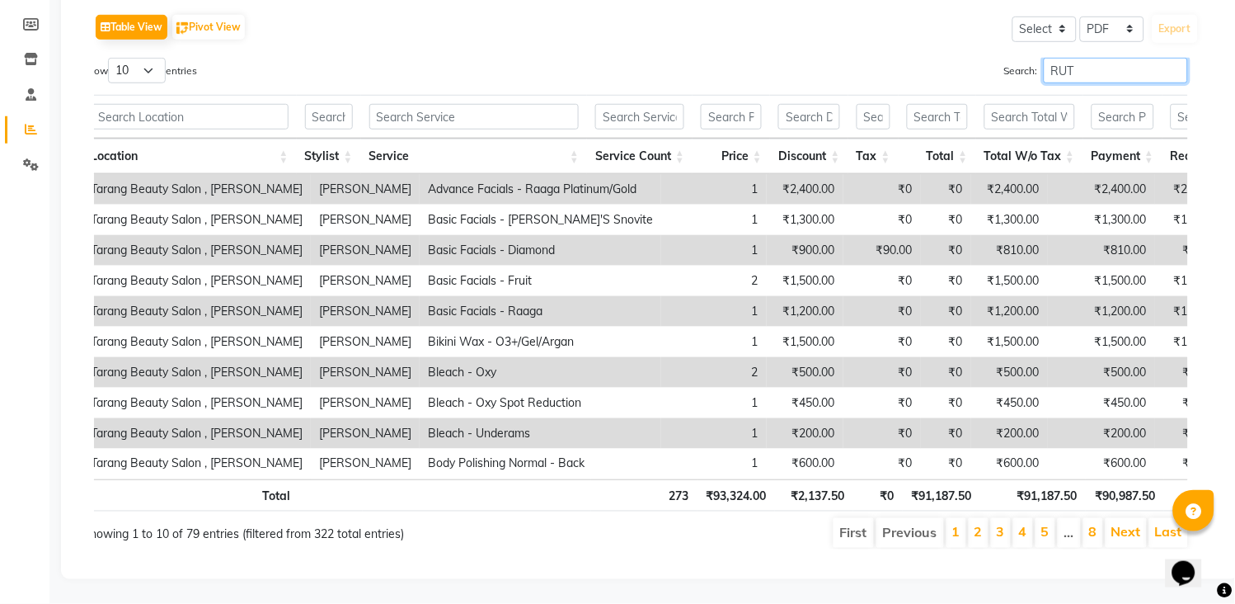
type input "RUTU"
